Goal: Task Accomplishment & Management: Complete application form

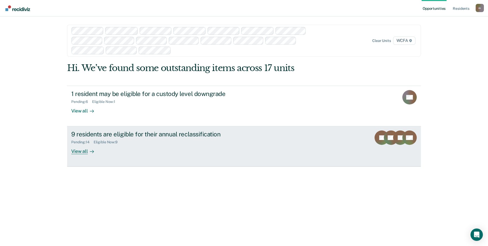
click at [147, 133] on div "9 residents are eligible for their annual reclassification" at bounding box center [161, 133] width 181 height 7
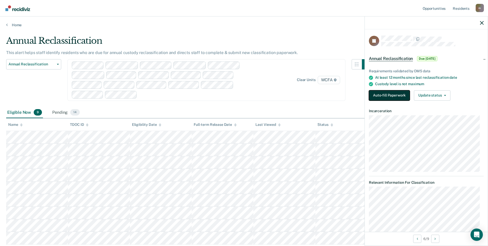
click at [386, 97] on button "Auto-fill Paperwork" at bounding box center [389, 95] width 41 height 10
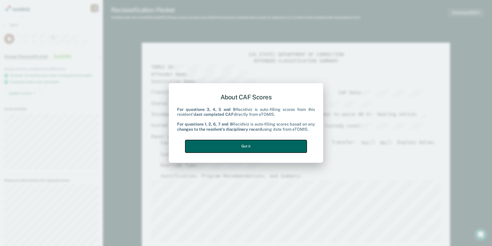
click at [262, 146] on button "Got it" at bounding box center [245, 146] width 121 height 13
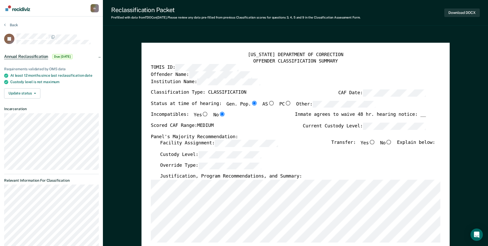
click at [392, 142] on input "No" at bounding box center [388, 142] width 7 height 5
type textarea "x"
radio input "true"
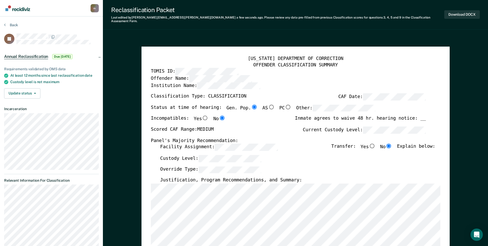
scroll to position [77, 0]
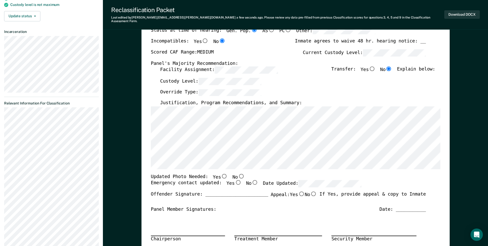
click at [235, 180] on input "Yes" at bounding box center [238, 182] width 7 height 5
type textarea "x"
radio input "true"
click at [238, 174] on input "No" at bounding box center [241, 176] width 7 height 5
type textarea "x"
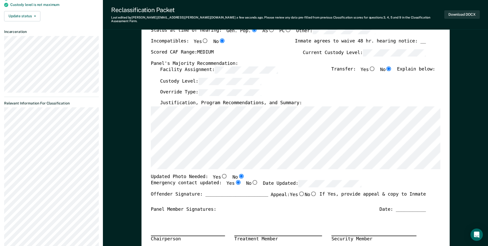
radio input "true"
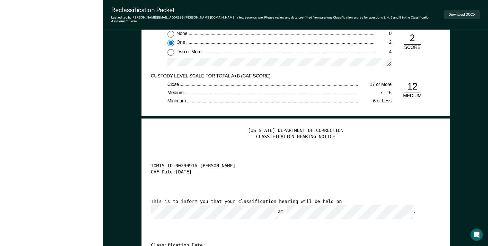
scroll to position [1209, 0]
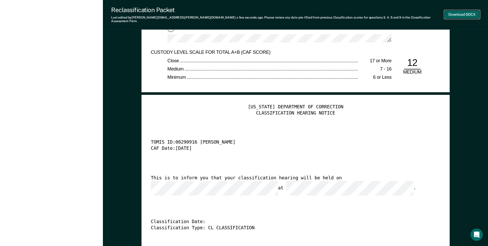
click at [460, 14] on button "Download DOCX" at bounding box center [461, 14] width 35 height 8
type textarea "x"
